Goal: Transaction & Acquisition: Purchase product/service

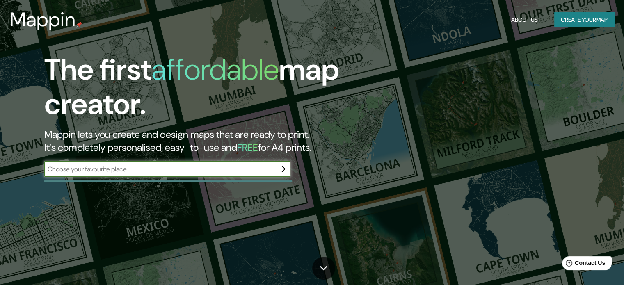
click at [202, 169] on input "text" at bounding box center [159, 168] width 230 height 9
type input "comas"
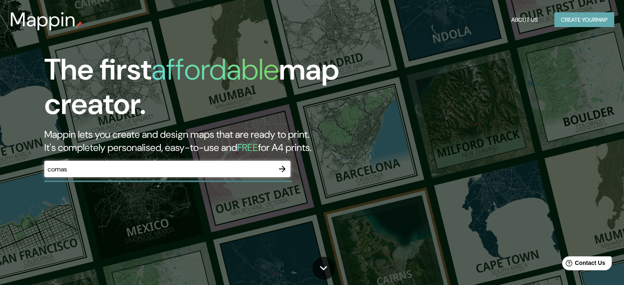
click at [578, 19] on button "Create your map" at bounding box center [584, 19] width 60 height 15
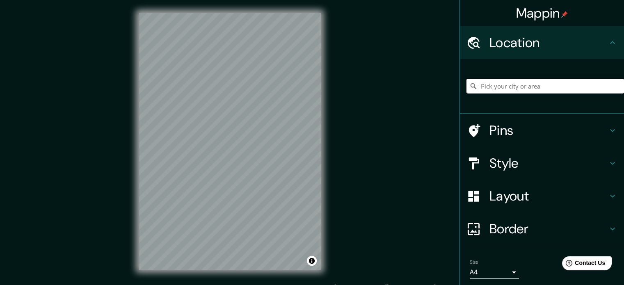
click at [517, 89] on input "Pick your city or area" at bounding box center [544, 86] width 157 height 15
click at [560, 84] on input "Comalcalco, [GEOGRAPHIC_DATA], [GEOGRAPHIC_DATA]" at bounding box center [544, 86] width 157 height 15
type input "Comas, [GEOGRAPHIC_DATA], [GEOGRAPHIC_DATA], [GEOGRAPHIC_DATA]"
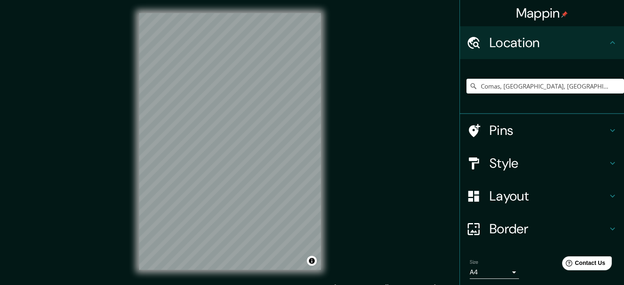
click at [511, 273] on body "Mappin Location [GEOGRAPHIC_DATA], [GEOGRAPHIC_DATA], [GEOGRAPHIC_DATA], [GEOGR…" at bounding box center [312, 142] width 624 height 285
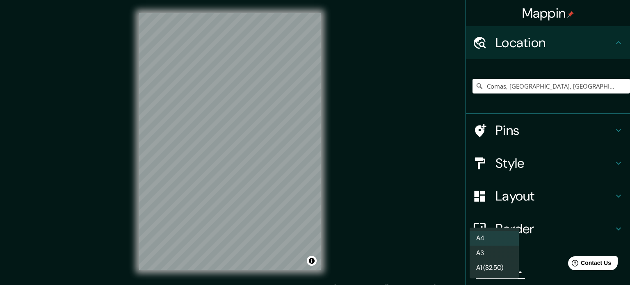
click at [510, 253] on li "A3" at bounding box center [494, 253] width 49 height 15
type input "a4"
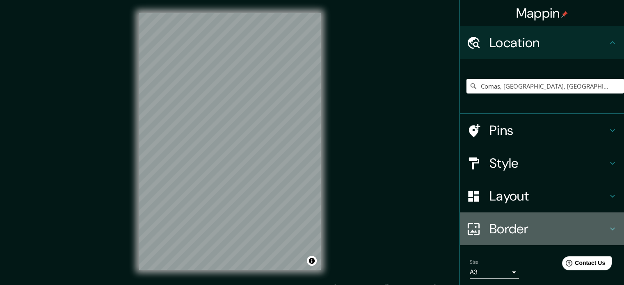
click at [555, 226] on h4 "Border" at bounding box center [548, 229] width 118 height 16
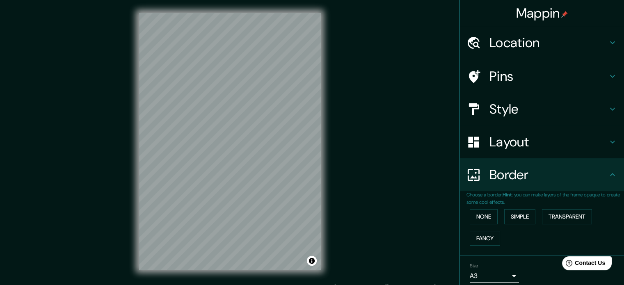
click at [543, 167] on h4 "Border" at bounding box center [548, 175] width 118 height 16
click at [570, 147] on h4 "Layout" at bounding box center [548, 142] width 118 height 16
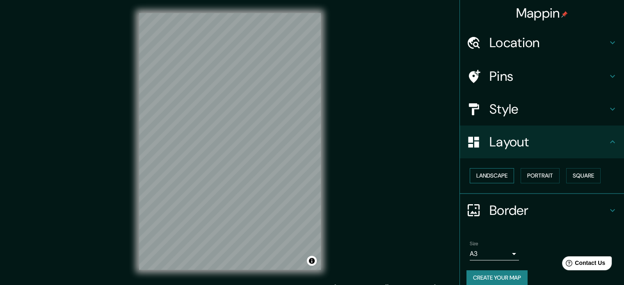
click at [496, 178] on button "Landscape" at bounding box center [492, 175] width 44 height 15
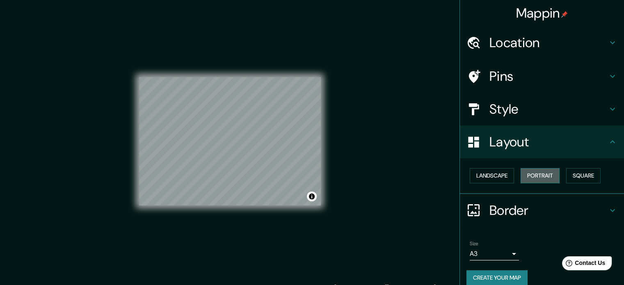
click at [527, 173] on button "Portrait" at bounding box center [539, 175] width 39 height 15
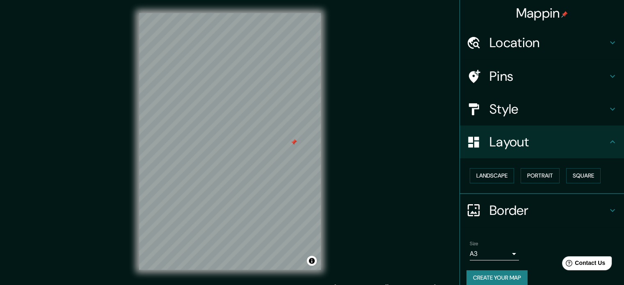
click at [321, 128] on div "© Mapbox © OpenStreetMap Improve this map" at bounding box center [230, 141] width 208 height 283
click at [333, 123] on div "© Mapbox © OpenStreetMap Improve this map" at bounding box center [230, 141] width 208 height 283
click at [293, 142] on div at bounding box center [293, 142] width 7 height 7
click at [300, 137] on div at bounding box center [300, 139] width 7 height 7
click at [531, 107] on h4 "Style" at bounding box center [548, 109] width 118 height 16
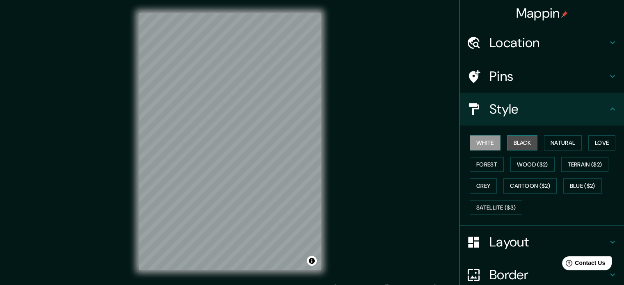
click at [511, 137] on button "Black" at bounding box center [522, 142] width 31 height 15
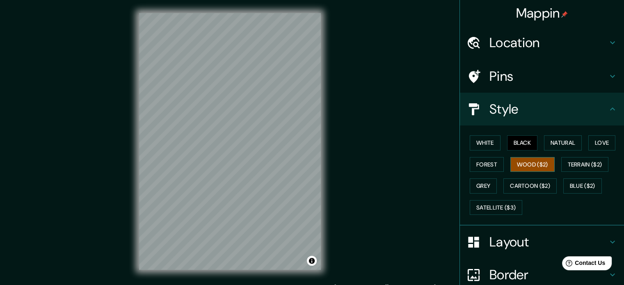
click at [522, 160] on button "Wood ($2)" at bounding box center [532, 164] width 44 height 15
click at [544, 137] on button "Natural" at bounding box center [563, 142] width 38 height 15
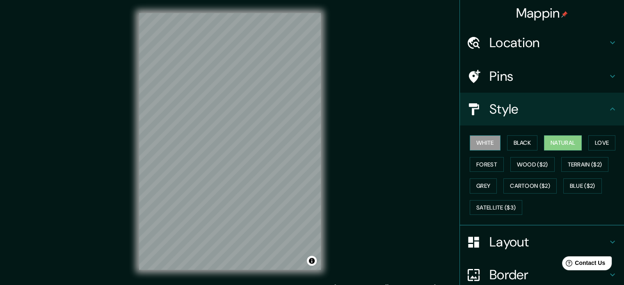
click at [472, 144] on button "White" at bounding box center [485, 142] width 31 height 15
click at [522, 140] on button "Black" at bounding box center [522, 142] width 31 height 15
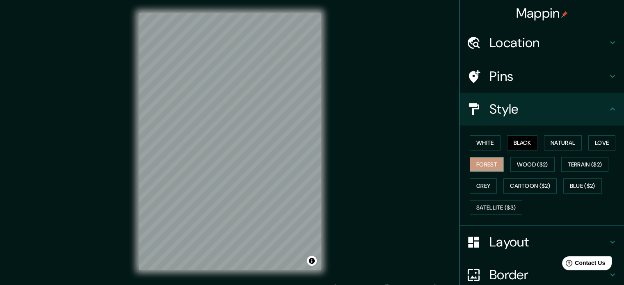
click at [491, 166] on button "Forest" at bounding box center [487, 164] width 34 height 15
click at [512, 164] on button "Wood ($2)" at bounding box center [532, 164] width 44 height 15
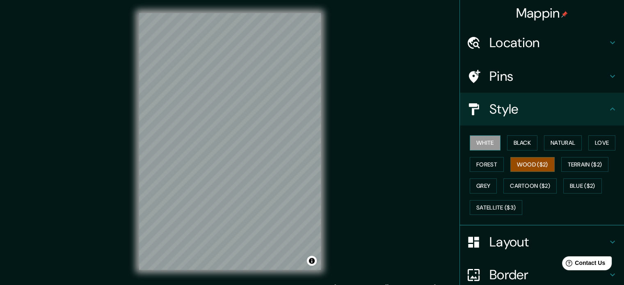
click at [479, 145] on button "White" at bounding box center [485, 142] width 31 height 15
click at [565, 139] on button "Natural" at bounding box center [563, 142] width 38 height 15
click at [480, 141] on button "White" at bounding box center [485, 142] width 31 height 15
click at [555, 138] on button "Natural" at bounding box center [563, 142] width 38 height 15
click at [479, 144] on button "White" at bounding box center [485, 142] width 31 height 15
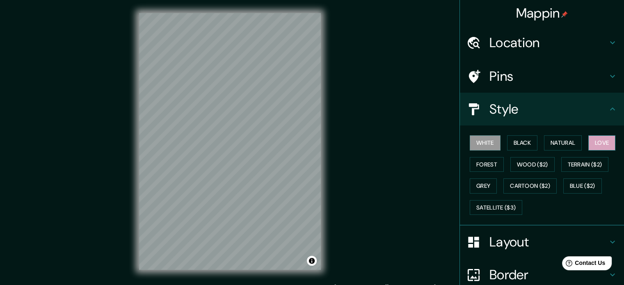
click at [601, 143] on button "Love" at bounding box center [601, 142] width 27 height 15
click at [559, 147] on button "Natural" at bounding box center [563, 142] width 38 height 15
click at [478, 141] on button "White" at bounding box center [485, 142] width 31 height 15
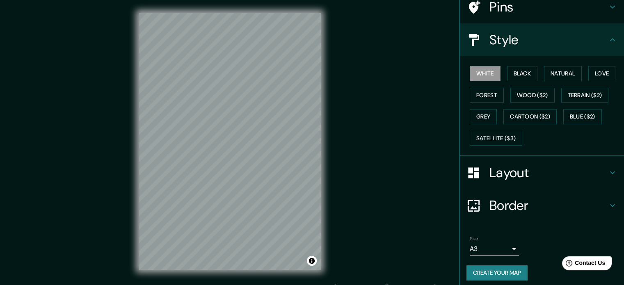
scroll to position [73, 0]
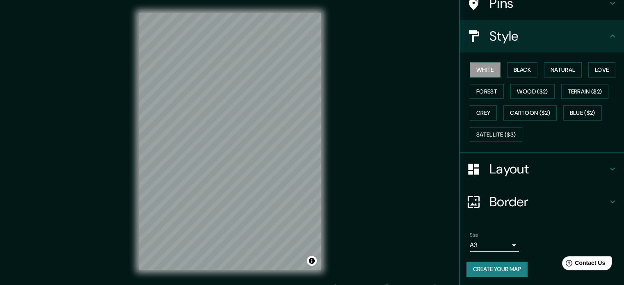
click at [476, 264] on button "Create your map" at bounding box center [496, 269] width 61 height 15
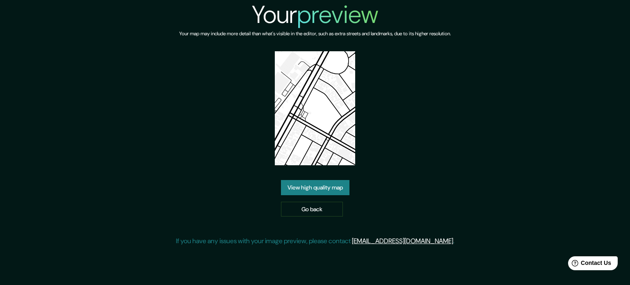
drag, startPoint x: 317, startPoint y: 111, endPoint x: 309, endPoint y: 193, distance: 82.4
click at [309, 193] on link "View high quality map" at bounding box center [315, 187] width 68 height 15
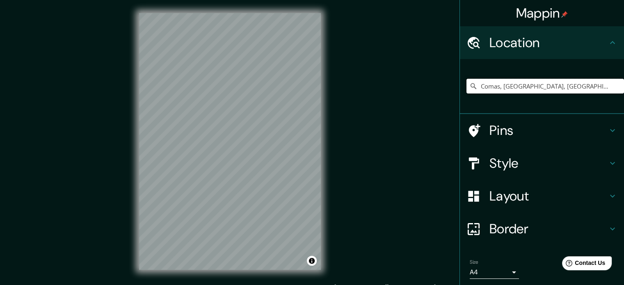
click at [545, 89] on input "Comas, [GEOGRAPHIC_DATA], [GEOGRAPHIC_DATA], [GEOGRAPHIC_DATA]" at bounding box center [544, 86] width 157 height 15
click at [577, 85] on input "Comas, [GEOGRAPHIC_DATA], [GEOGRAPHIC_DATA], [GEOGRAPHIC_DATA]" at bounding box center [544, 86] width 157 height 15
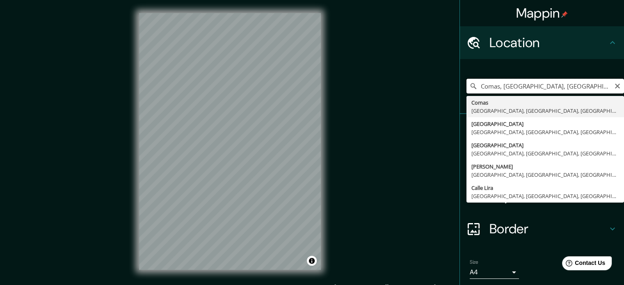
click at [580, 85] on input "Comas, [GEOGRAPHIC_DATA], [GEOGRAPHIC_DATA], [GEOGRAPHIC_DATA]" at bounding box center [544, 86] width 157 height 15
click at [593, 83] on input "Comas, [GEOGRAPHIC_DATA], [GEOGRAPHIC_DATA], [GEOGRAPHIC_DATA]" at bounding box center [544, 86] width 157 height 15
click at [614, 88] on icon "Clear" at bounding box center [617, 86] width 7 height 7
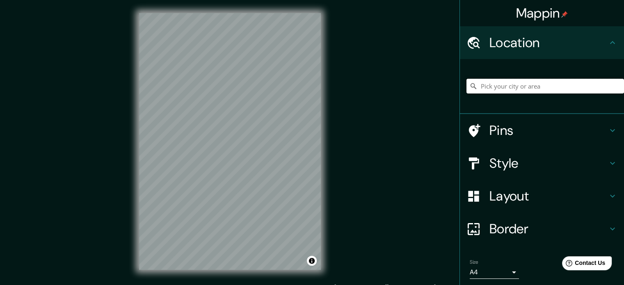
click at [551, 89] on input "Pick your city or area" at bounding box center [544, 86] width 157 height 15
paste input "Comas, [GEOGRAPHIC_DATA], [GEOGRAPHIC_DATA], [GEOGRAPHIC_DATA]"
type input "Comas, [GEOGRAPHIC_DATA], [GEOGRAPHIC_DATA], [GEOGRAPHIC_DATA]"
click at [519, 159] on h4 "Style" at bounding box center [548, 163] width 118 height 16
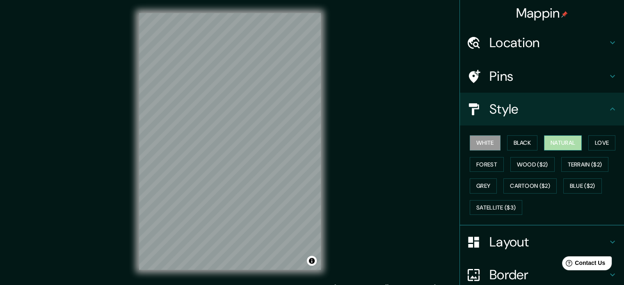
click at [556, 139] on button "Natural" at bounding box center [563, 142] width 38 height 15
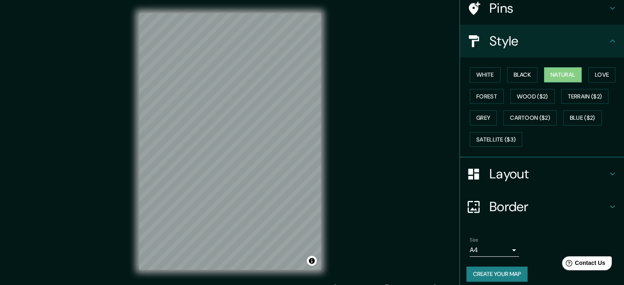
scroll to position [73, 0]
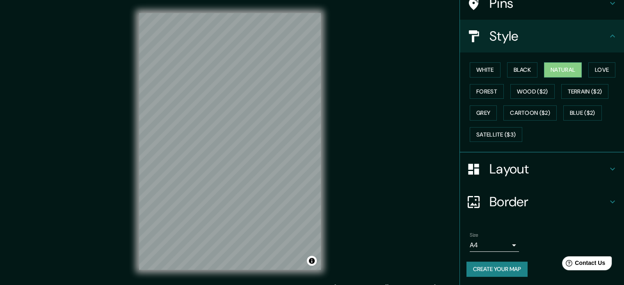
click at [495, 240] on body "Mappin Location Comas, Lima, Provincia de Lima, Perú Comas Lima, Provincia de L…" at bounding box center [312, 142] width 624 height 285
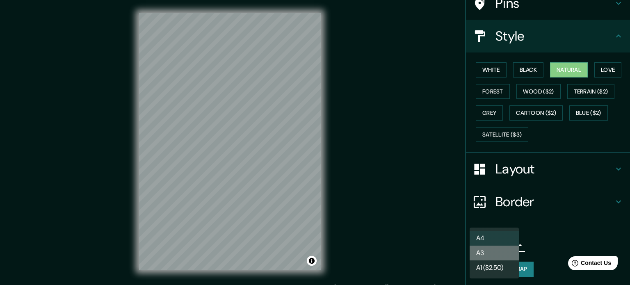
click at [495, 257] on li "A3" at bounding box center [494, 253] width 49 height 15
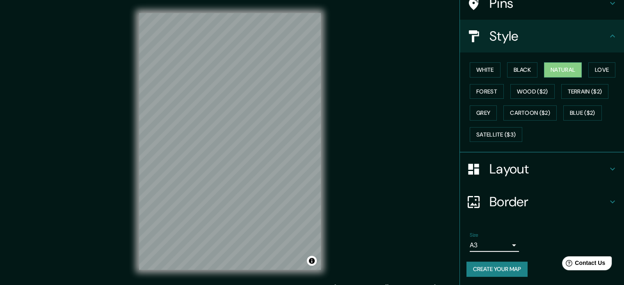
click at [516, 167] on h4 "Layout" at bounding box center [548, 169] width 118 height 16
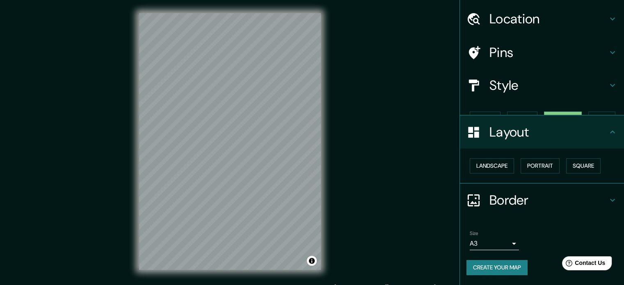
scroll to position [9, 0]
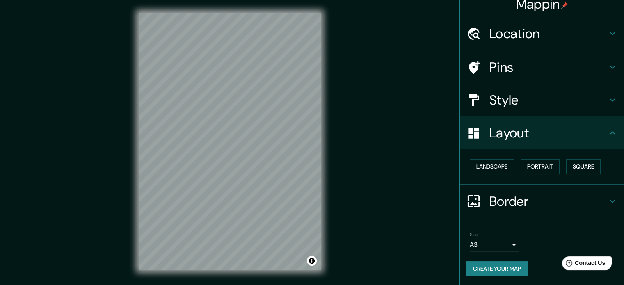
click at [490, 260] on div "Size A3 single Create your map" at bounding box center [541, 255] width 151 height 55
click at [510, 265] on button "Create your map" at bounding box center [496, 268] width 61 height 15
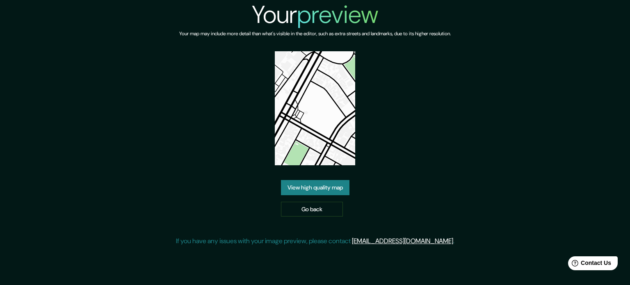
click at [336, 185] on link "View high quality map" at bounding box center [315, 187] width 68 height 15
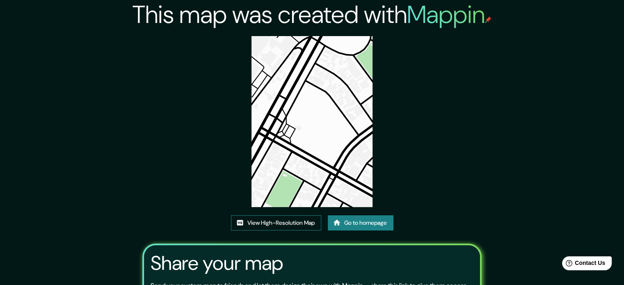
click at [276, 221] on link "View High-Resolution Map" at bounding box center [276, 222] width 90 height 15
click at [284, 224] on link "View High-Resolution Map" at bounding box center [276, 222] width 90 height 15
